Goal: Book appointment/travel/reservation

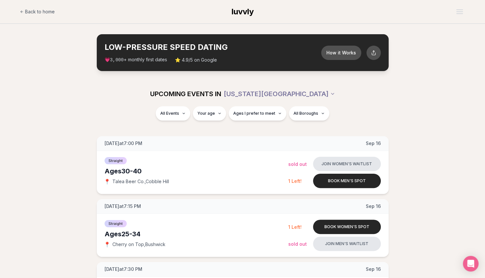
click at [51, 14] on span "Back to home" at bounding box center [40, 11] width 30 height 7
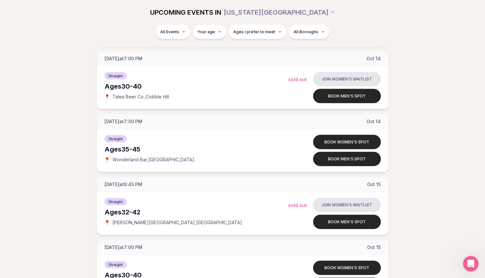
scroll to position [2226, 0]
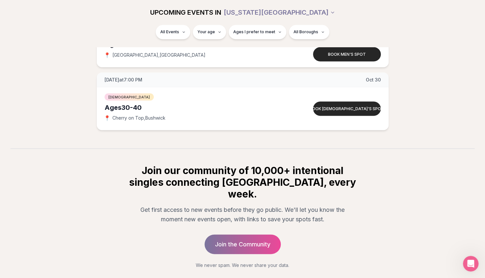
scroll to position [3597, 0]
